Goal: Communication & Community: Answer question/provide support

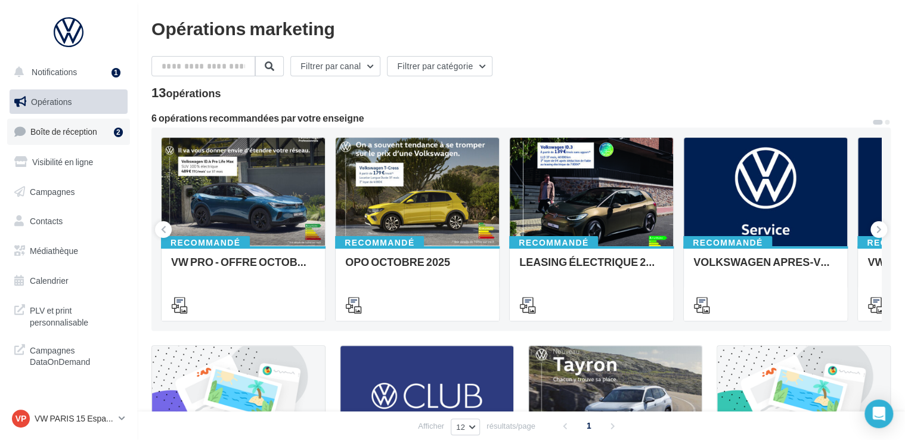
click at [93, 134] on span "Boîte de réception" at bounding box center [63, 131] width 67 height 10
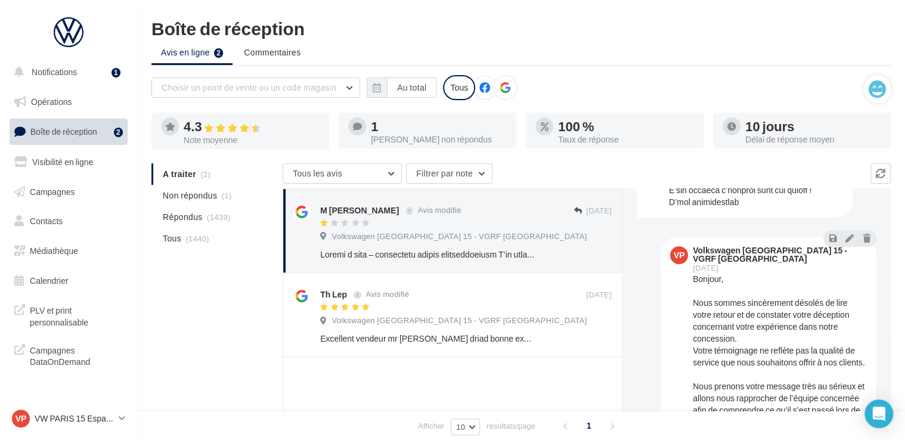
scroll to position [489, 0]
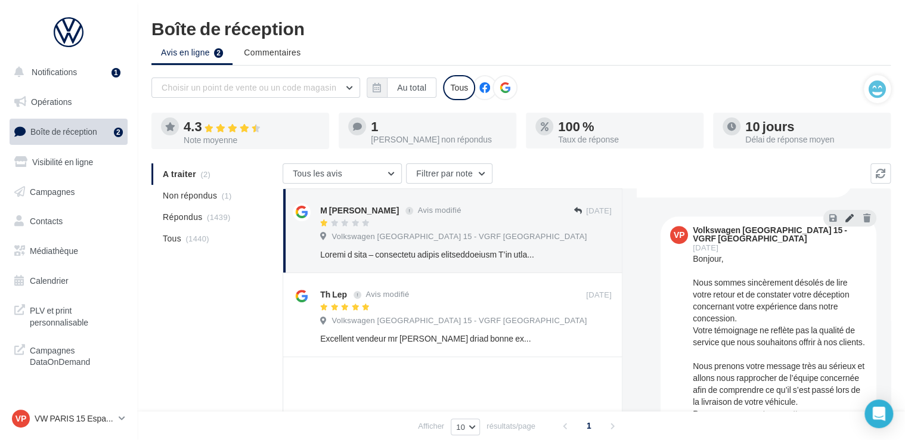
click at [848, 214] on button at bounding box center [849, 217] width 13 height 14
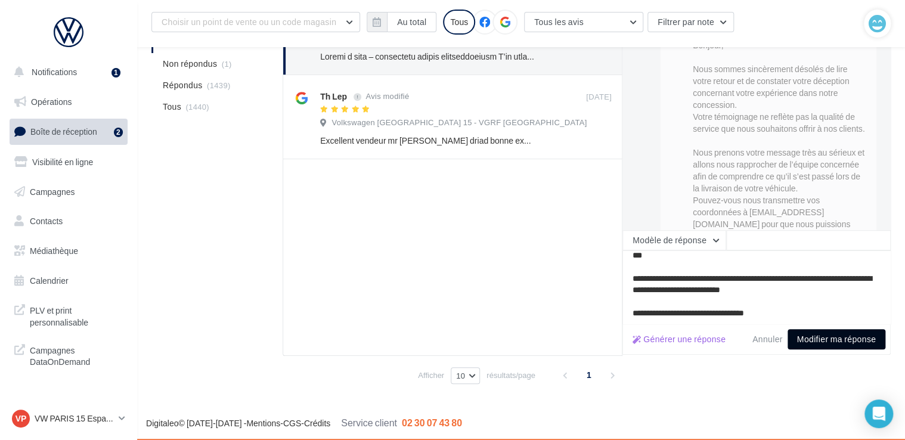
click at [842, 337] on button "Modifier ma réponse" at bounding box center [837, 339] width 98 height 20
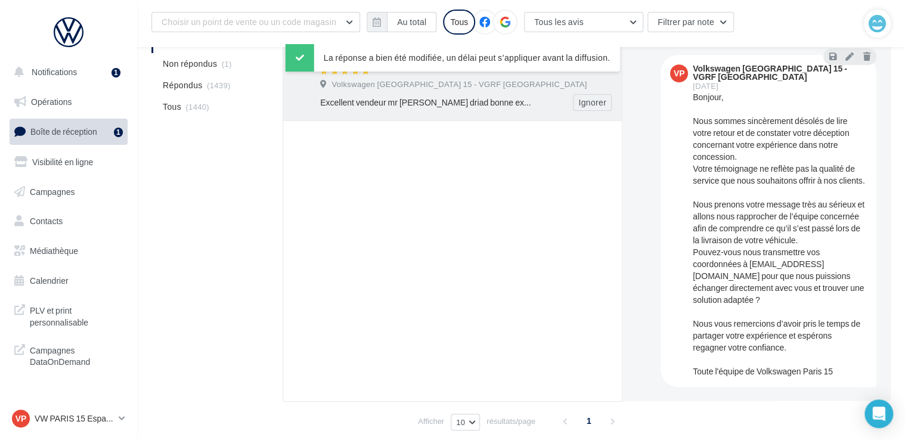
scroll to position [28, 0]
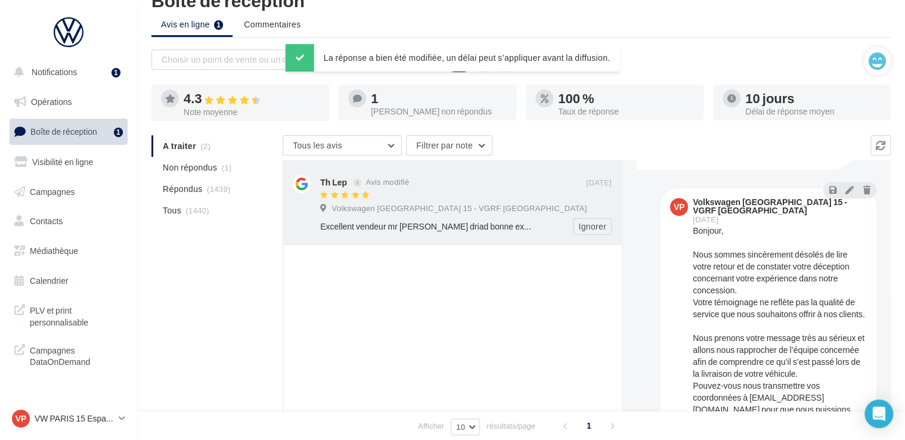
click at [393, 218] on div "Excellent vendeur mr ilan driad bonne explication pour le vehicule9 Ignorer" at bounding box center [470, 226] width 301 height 17
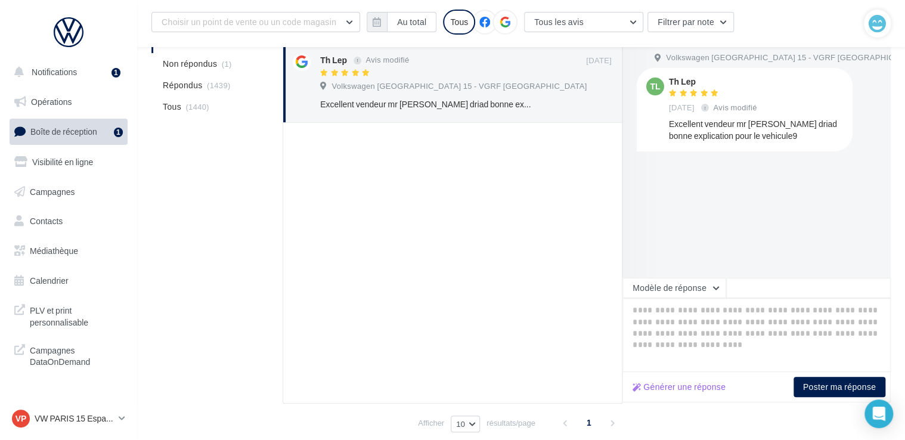
scroll to position [207, 0]
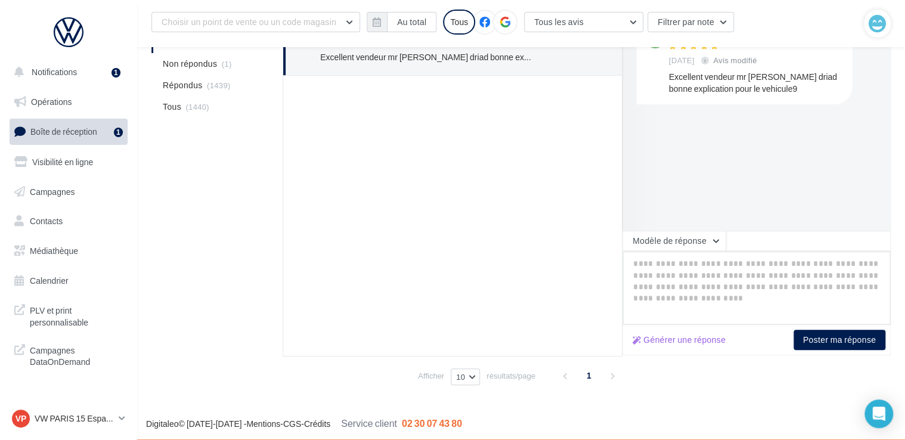
click at [669, 265] on textarea at bounding box center [756, 288] width 268 height 74
paste textarea "**********"
type textarea "**********"
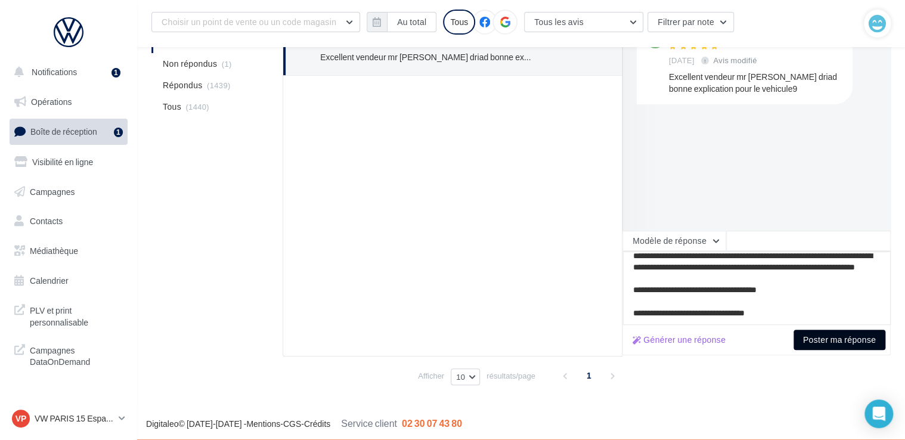
type textarea "**********"
drag, startPoint x: 819, startPoint y: 337, endPoint x: 792, endPoint y: 328, distance: 29.0
click at [820, 337] on button "Poster ma réponse" at bounding box center [840, 340] width 92 height 20
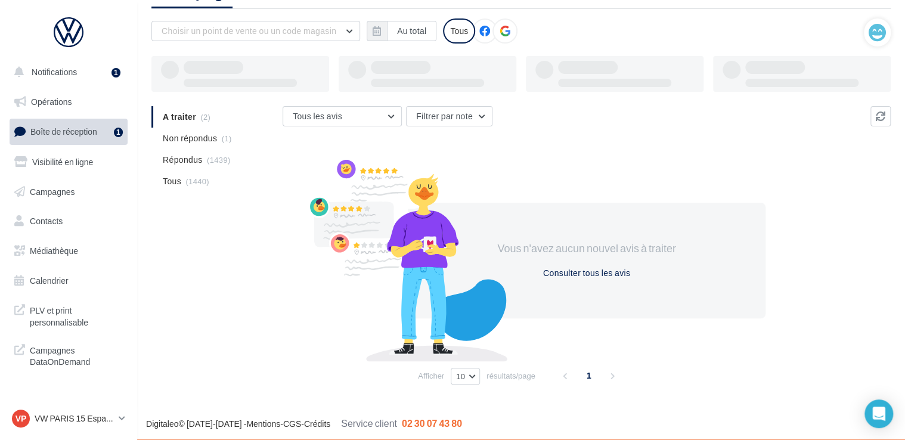
scroll to position [57, 0]
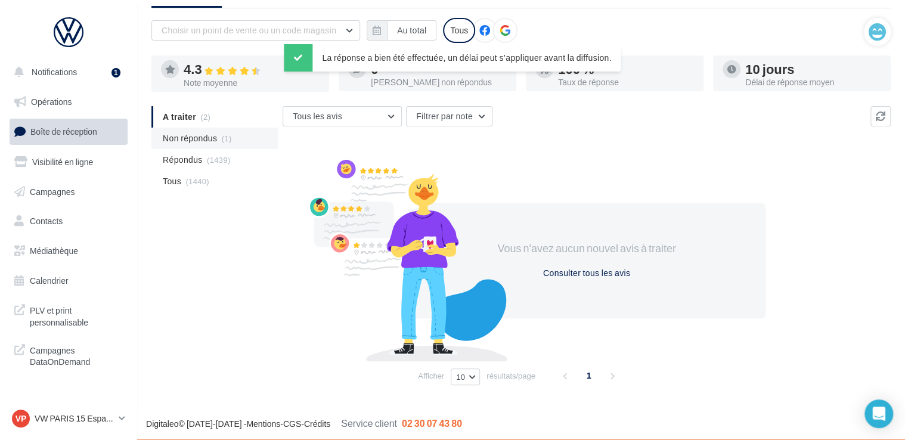
click at [176, 134] on span "Non répondus" at bounding box center [190, 138] width 54 height 12
click at [173, 117] on span "A traiter" at bounding box center [178, 117] width 30 height 12
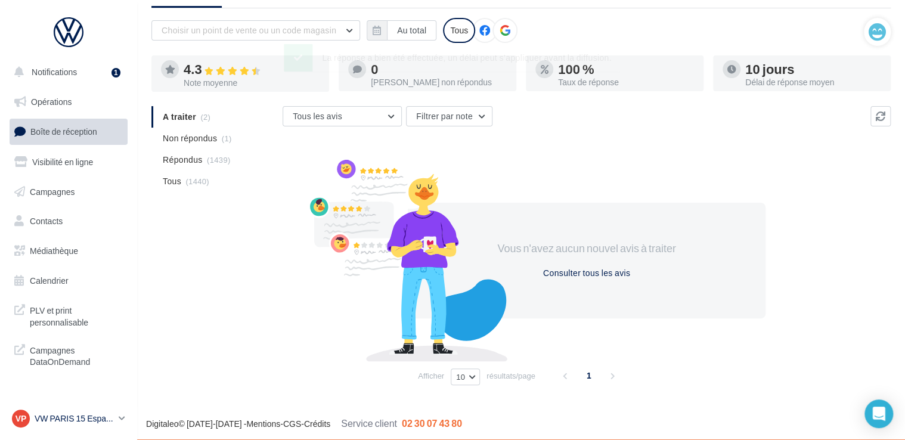
click at [67, 420] on p "VW PARIS 15 Espace Suffren" at bounding box center [74, 419] width 79 height 12
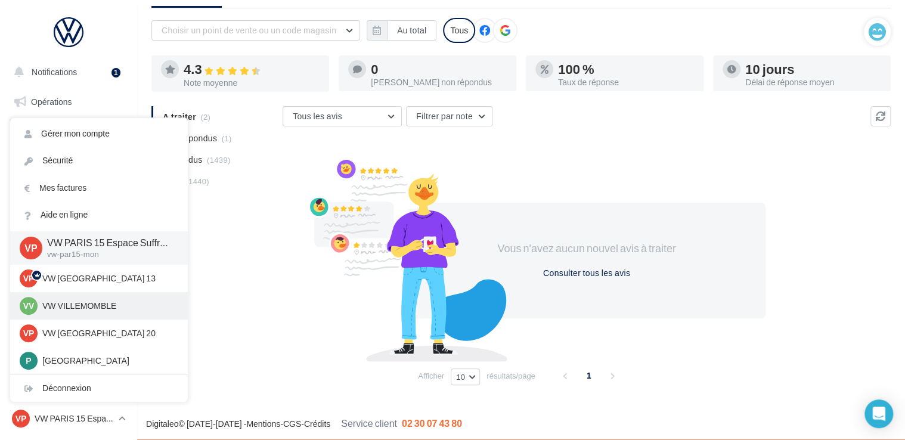
click at [82, 300] on p "VW VILLEMOMBLE" at bounding box center [107, 306] width 131 height 12
